Goal: Task Accomplishment & Management: Use online tool/utility

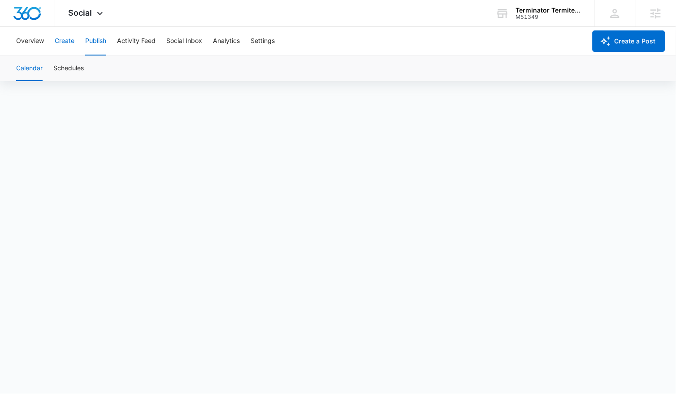
click at [61, 39] on button "Create" at bounding box center [65, 41] width 20 height 29
click at [89, 44] on button "Publish" at bounding box center [95, 41] width 21 height 29
click at [50, 46] on div "Overview Create Publish Activity Feed Social Inbox Analytics Settings" at bounding box center [299, 41] width 576 height 29
click at [62, 43] on button "Create" at bounding box center [65, 41] width 20 height 29
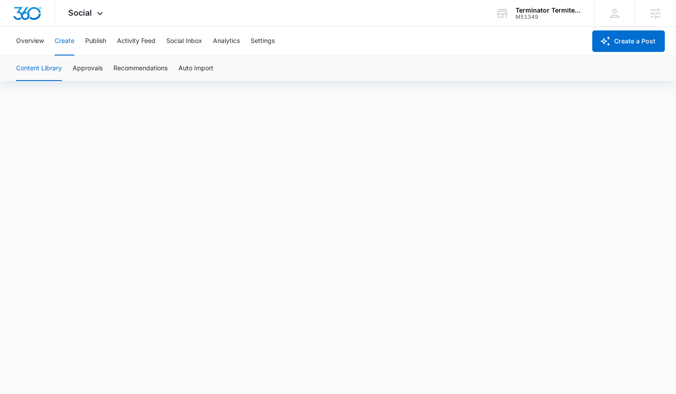
click at [62, 43] on button "Create" at bounding box center [65, 41] width 20 height 29
click at [83, 75] on button "Approvals" at bounding box center [88, 68] width 30 height 25
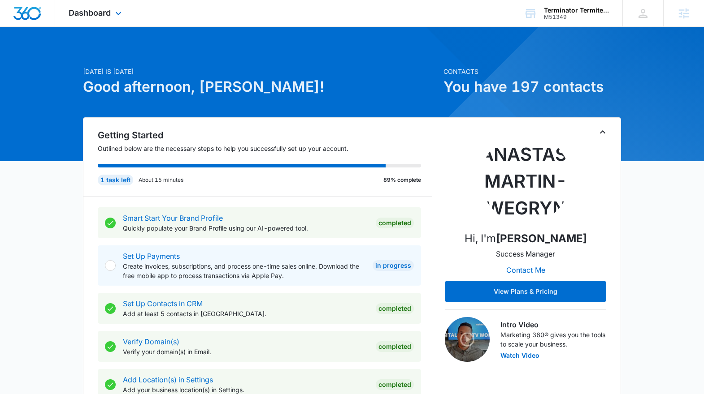
drag, startPoint x: 100, startPoint y: 12, endPoint x: 134, endPoint y: 33, distance: 40.1
click at [100, 12] on span "Dashboard" at bounding box center [90, 12] width 42 height 9
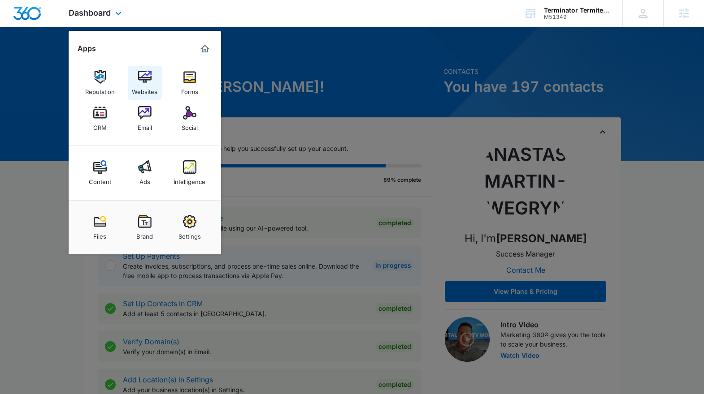
click at [147, 71] on img at bounding box center [144, 76] width 13 height 13
